Goal: Task Accomplishment & Management: Complete application form

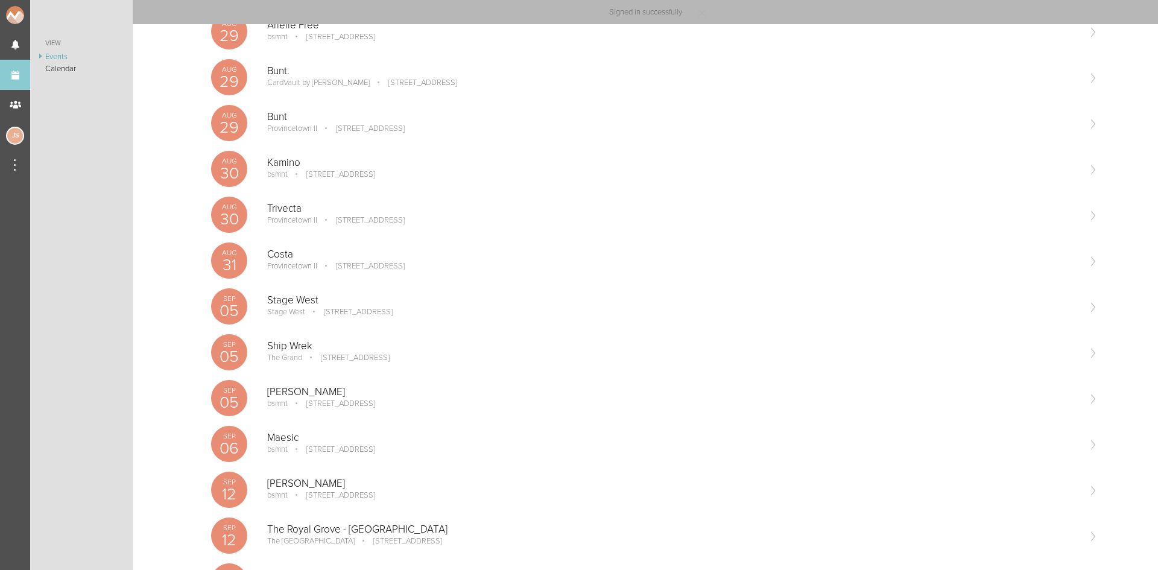
scroll to position [440, 0]
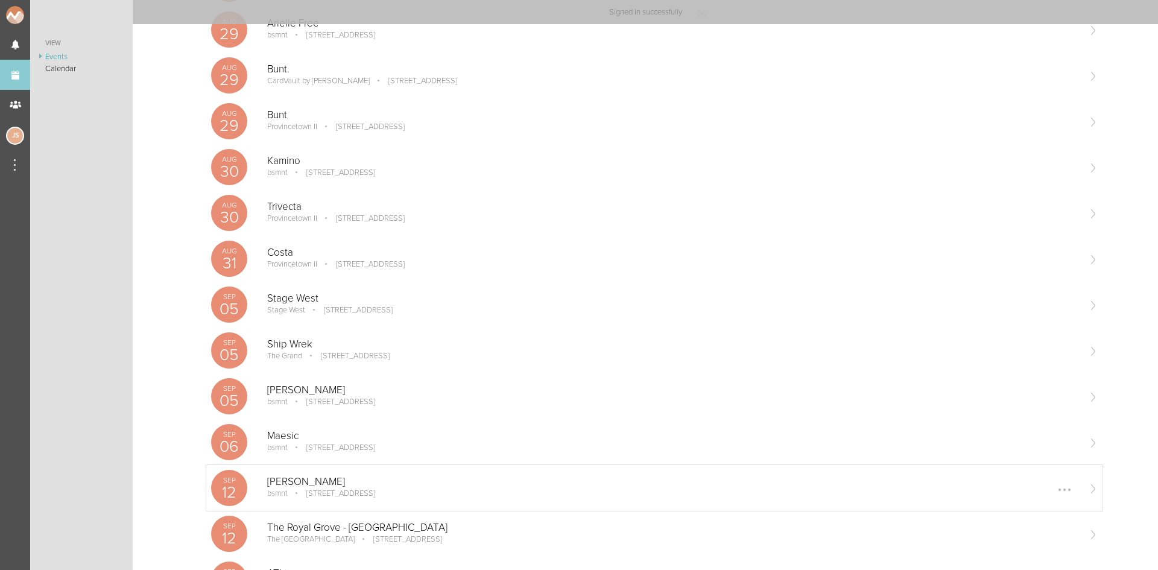
click at [325, 478] on p "[PERSON_NAME]" at bounding box center [672, 482] width 811 height 12
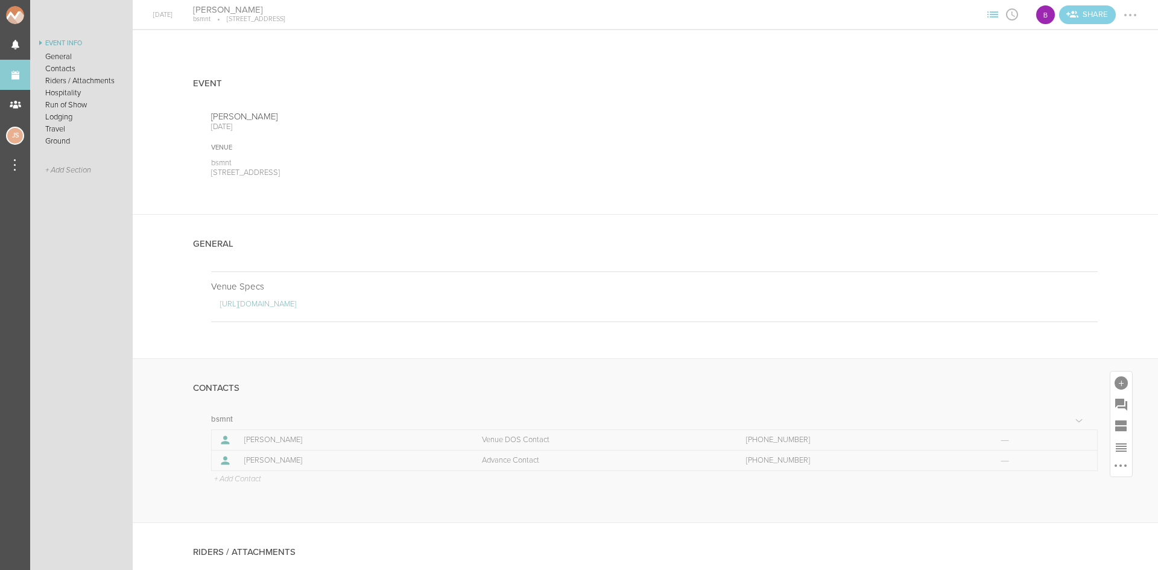
click at [251, 475] on p "+ Add Contact" at bounding box center [237, 480] width 48 height 10
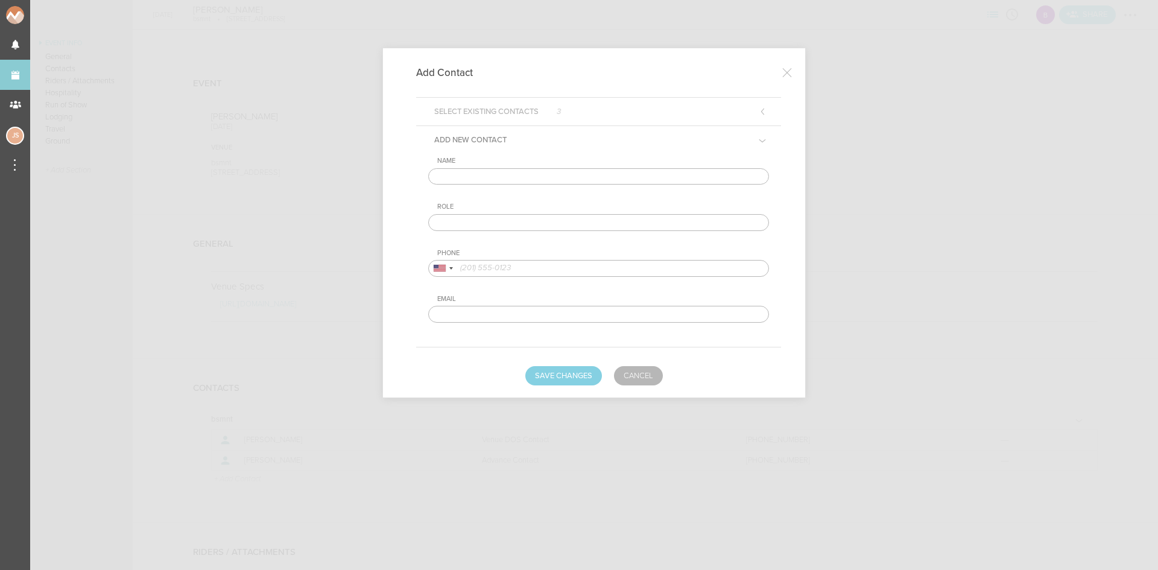
click at [550, 176] on input "text" at bounding box center [598, 176] width 341 height 17
type input "[PERSON_NAME]"
type input "Artist DOS Contact"
click at [450, 268] on div at bounding box center [451, 268] width 4 height 2
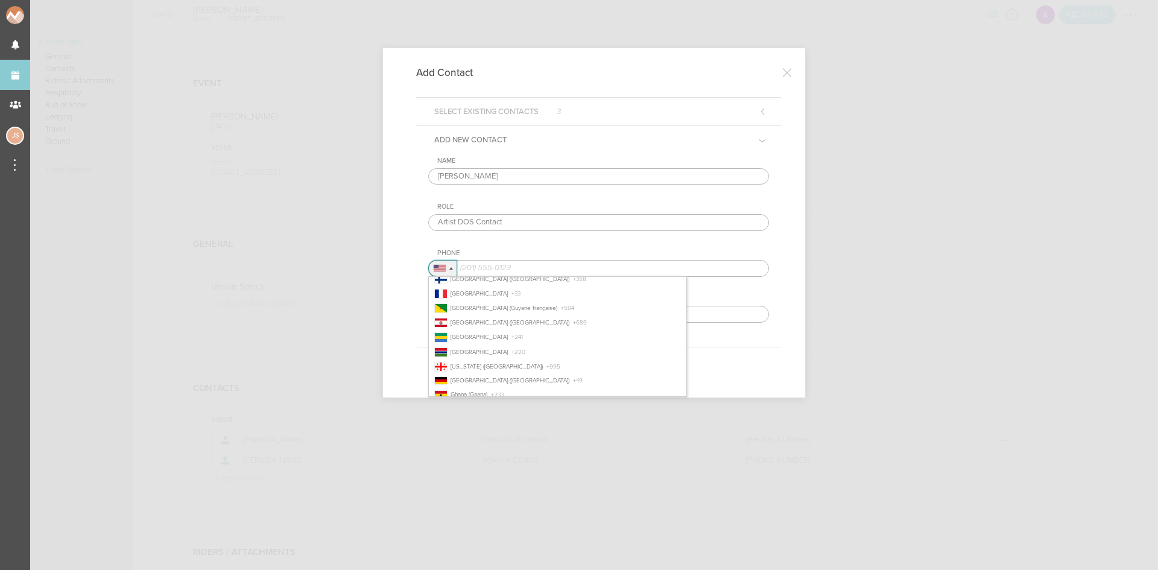
scroll to position [1058, 0]
click at [512, 291] on span "+ 33" at bounding box center [516, 293] width 9 height 7
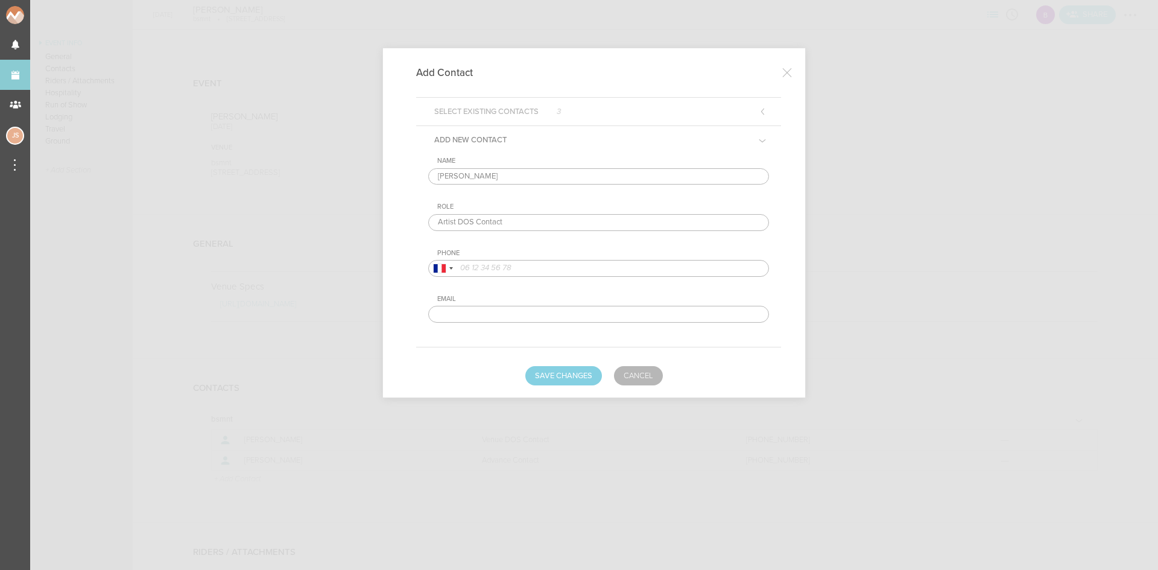
click at [522, 268] on input "tel" at bounding box center [598, 268] width 341 height 17
paste input "6 43 51 11 83‬"
type input "6 43 51 11 83‬"
click at [567, 379] on button "Save Changes" at bounding box center [563, 375] width 77 height 19
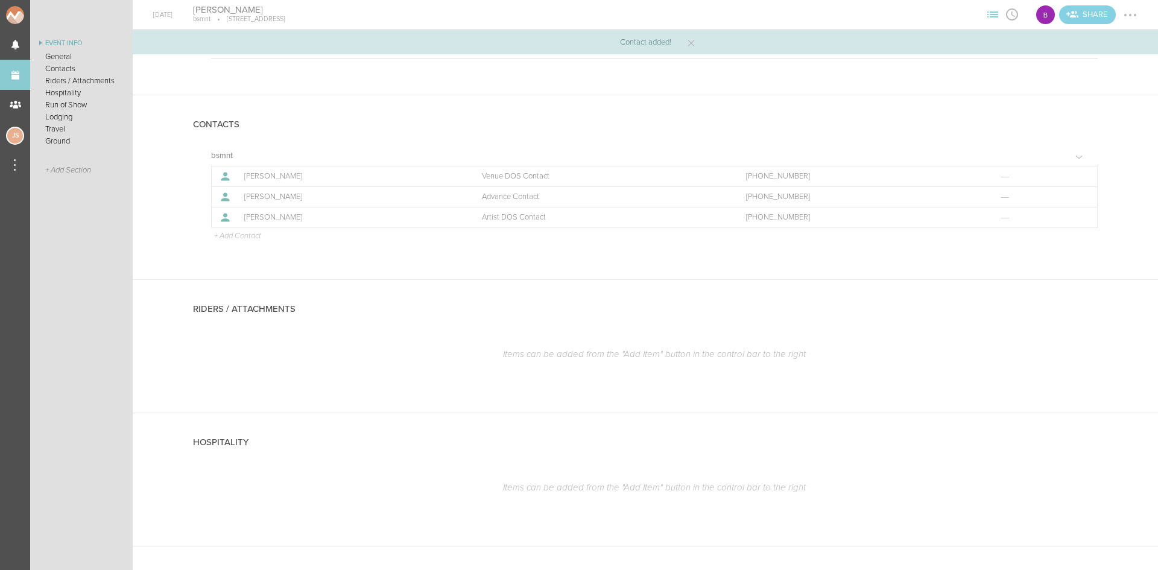
scroll to position [284, 0]
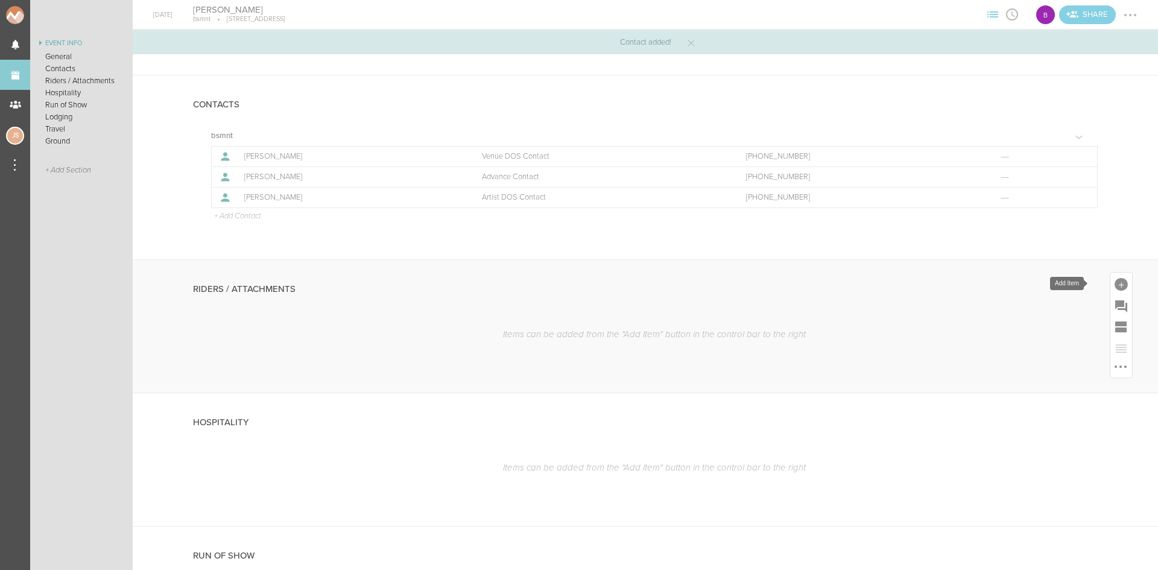
click at [1118, 283] on div at bounding box center [1121, 284] width 13 height 13
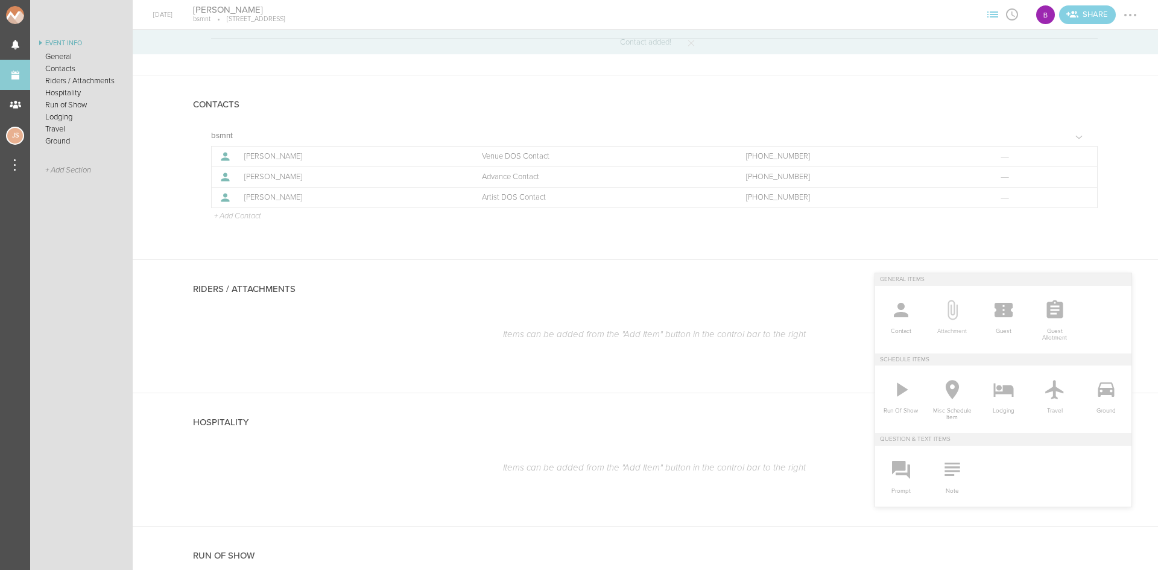
click at [944, 300] on icon at bounding box center [952, 310] width 24 height 24
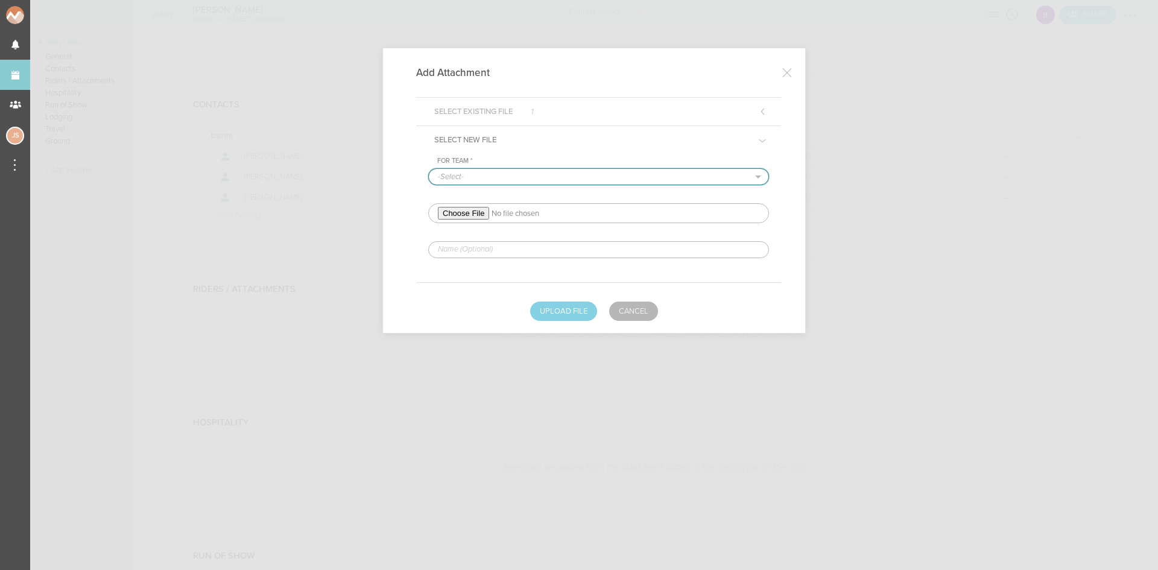
click at [449, 174] on select "-Select- bsmnt" at bounding box center [599, 177] width 340 height 16
click at [429, 169] on select "-Select- bsmnt" at bounding box center [599, 177] width 340 height 16
click at [458, 183] on select "-Select- bsmnt" at bounding box center [599, 177] width 340 height 16
select select "1884"
click at [429, 169] on select "-Select- bsmnt" at bounding box center [599, 177] width 340 height 16
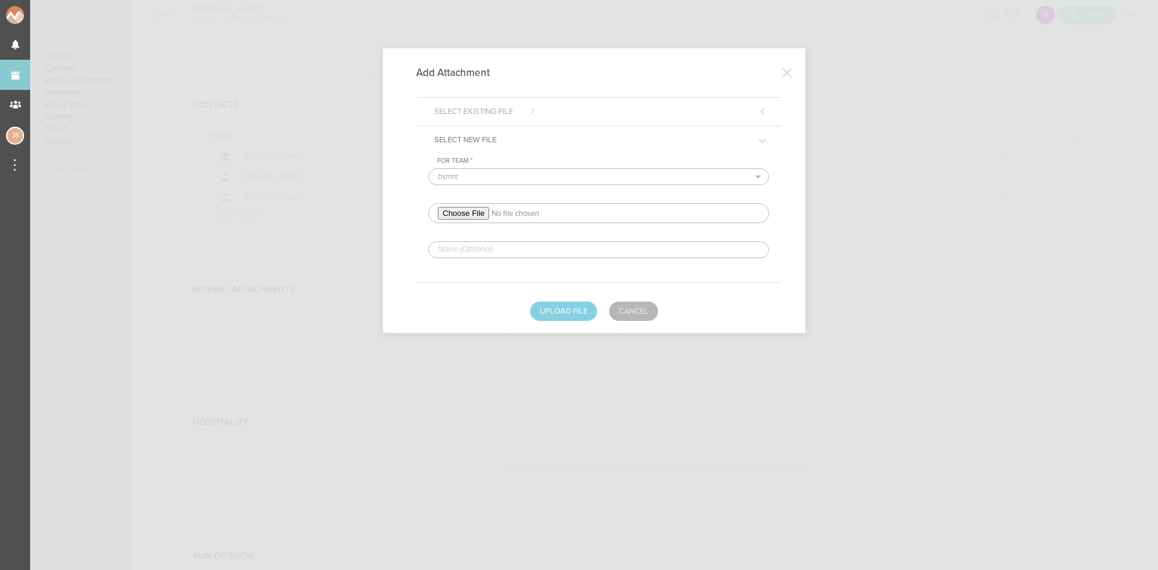
click at [464, 207] on input "file" at bounding box center [598, 213] width 341 height 20
type input "C:\fakepath\[PERSON_NAME] Rider 2025-REDLINED.pdf"
click at [522, 256] on input "text" at bounding box center [598, 249] width 341 height 17
type input "REDLINED HERE"
click at [563, 309] on button "Upload File" at bounding box center [563, 311] width 67 height 19
